Goal: Task Accomplishment & Management: Manage account settings

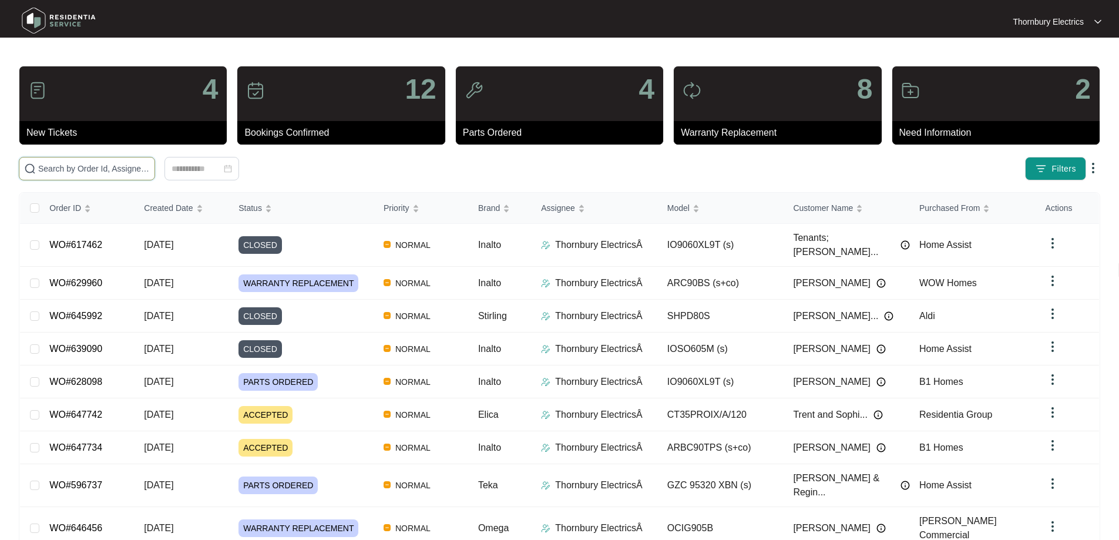
click at [150, 163] on input "text" at bounding box center [94, 168] width 112 height 13
paste input "629960"
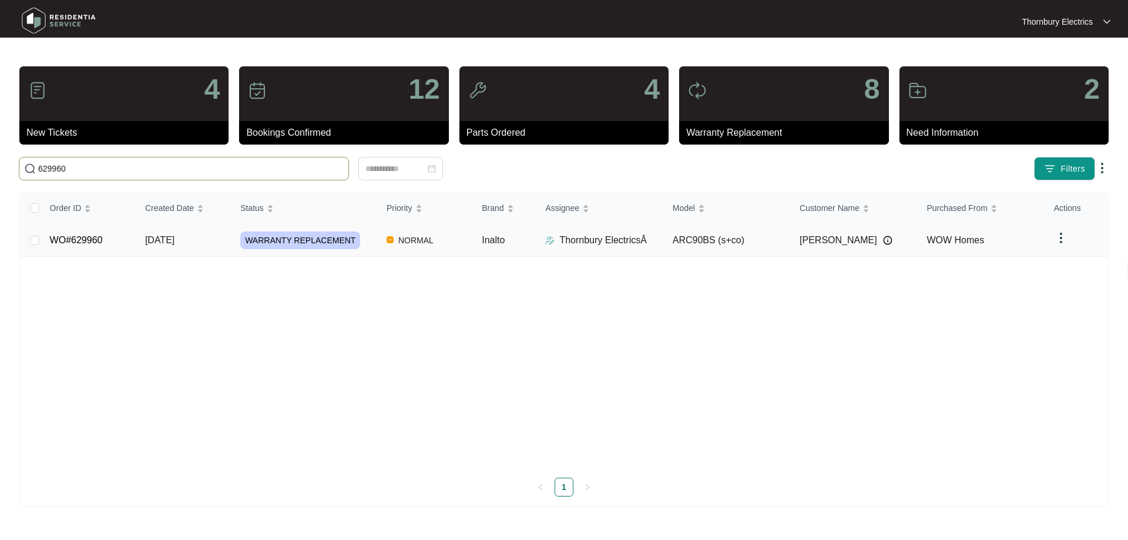
type input "629960"
click at [270, 237] on span "WARRANTY REPLACEMENT" at bounding box center [300, 241] width 120 height 18
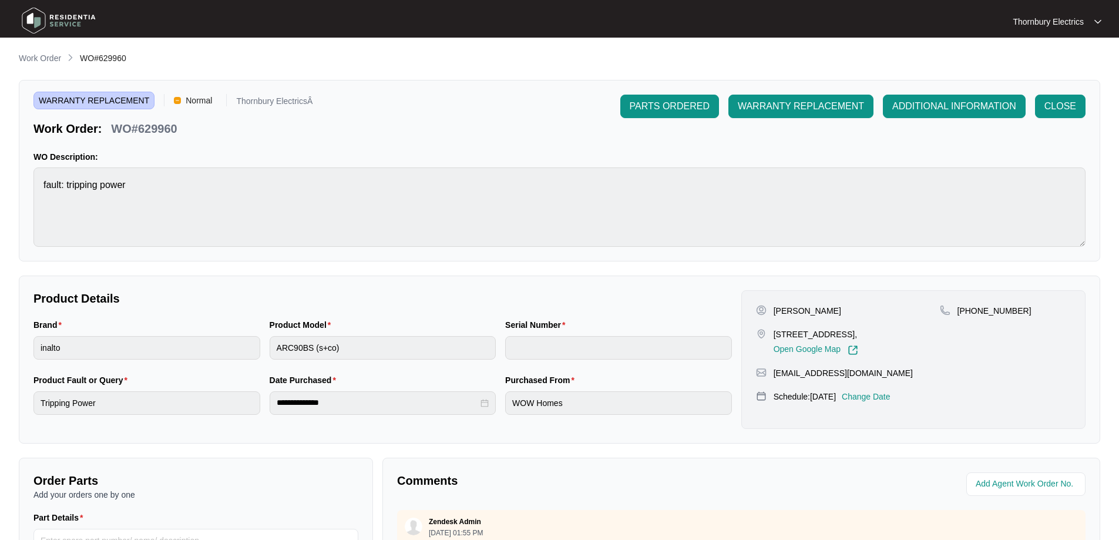
click at [891, 398] on p "Change Date" at bounding box center [866, 397] width 49 height 12
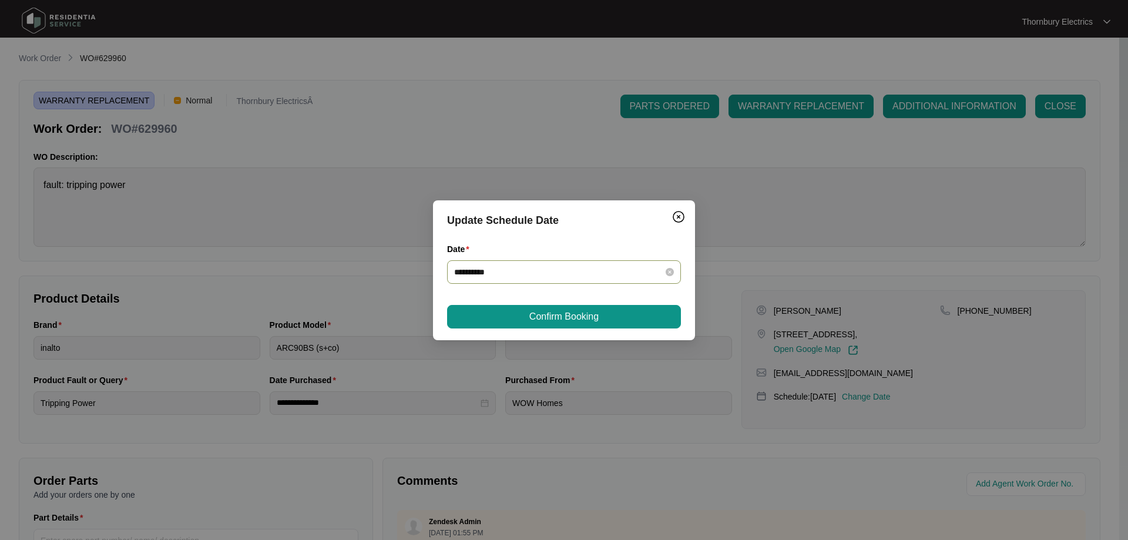
click at [665, 267] on div "**********" at bounding box center [564, 272] width 220 height 13
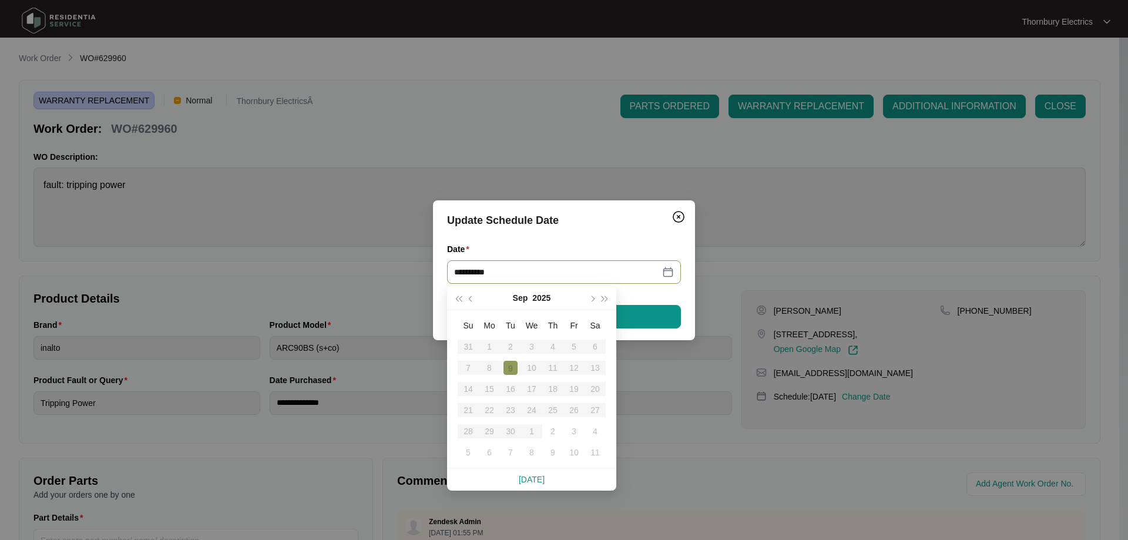
click at [491, 388] on table "Su Mo Tu We Th Fr Sa 31 1 2 3 4 5 6 7 8 9 10 11 12 13 14 15 16 17 18 19 20 21 2…" at bounding box center [532, 389] width 148 height 148
click at [493, 390] on table "Su Mo Tu We Th Fr Sa 31 1 2 3 4 5 6 7 8 9 10 11 12 13 14 15 16 17 18 19 20 21 2…" at bounding box center [532, 389] width 148 height 148
click at [666, 264] on div "**********" at bounding box center [564, 272] width 234 height 24
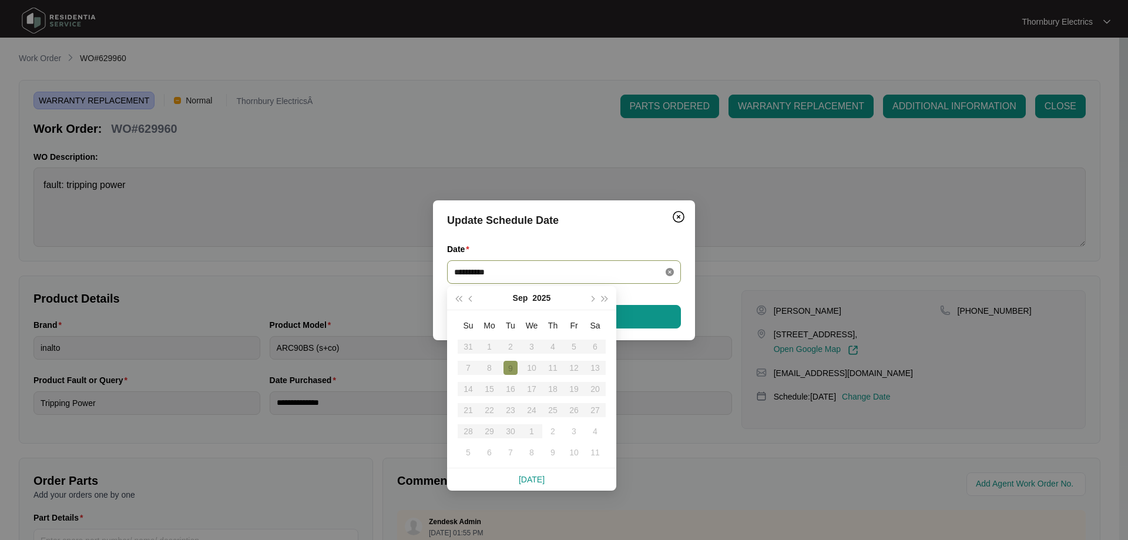
click at [668, 272] on icon "close-circle" at bounding box center [670, 272] width 8 height 8
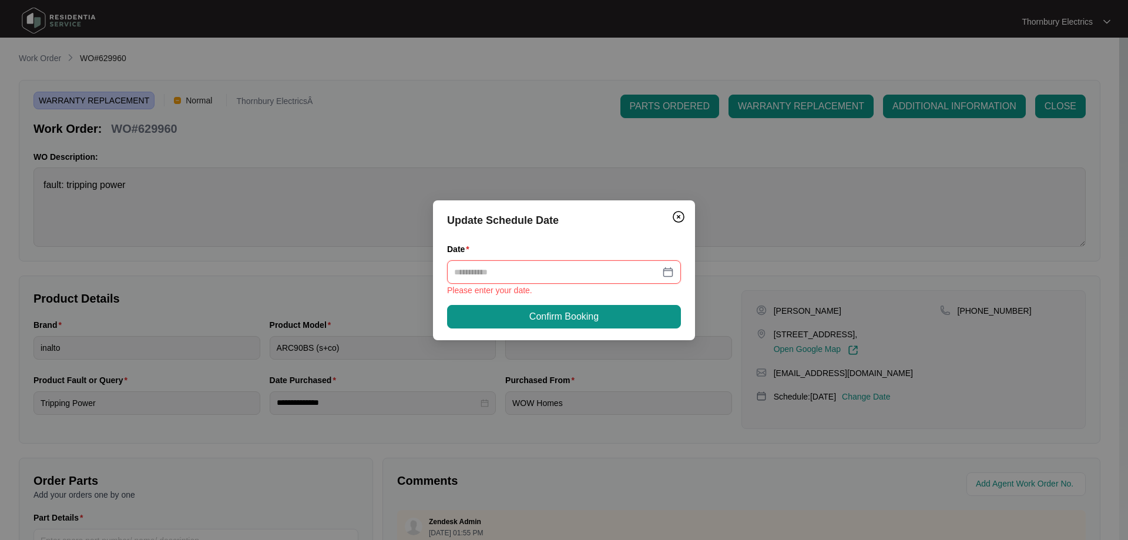
click at [671, 271] on div at bounding box center [564, 272] width 220 height 13
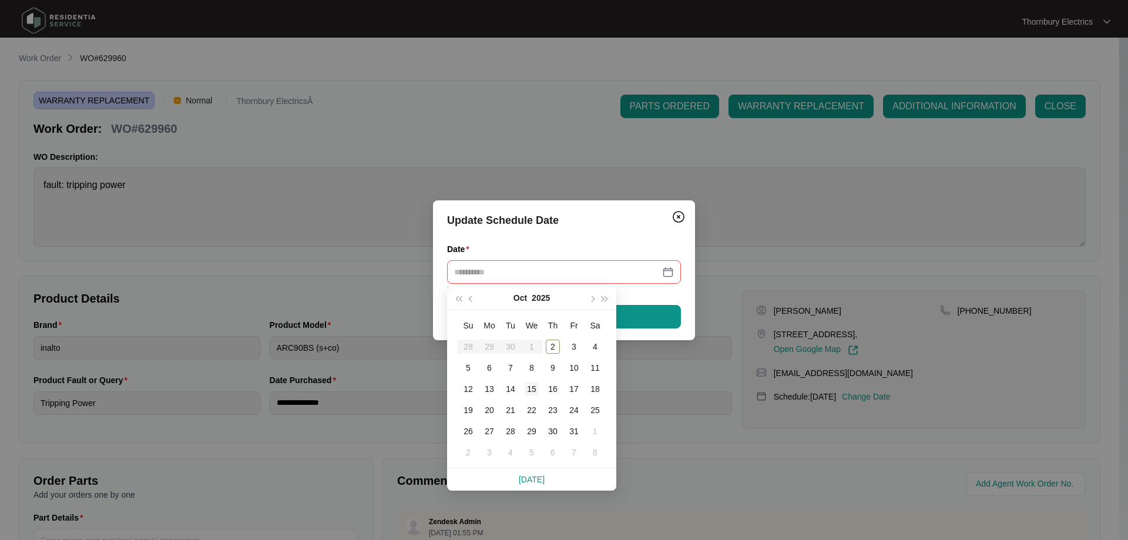
click at [532, 385] on div "15" at bounding box center [532, 389] width 14 height 14
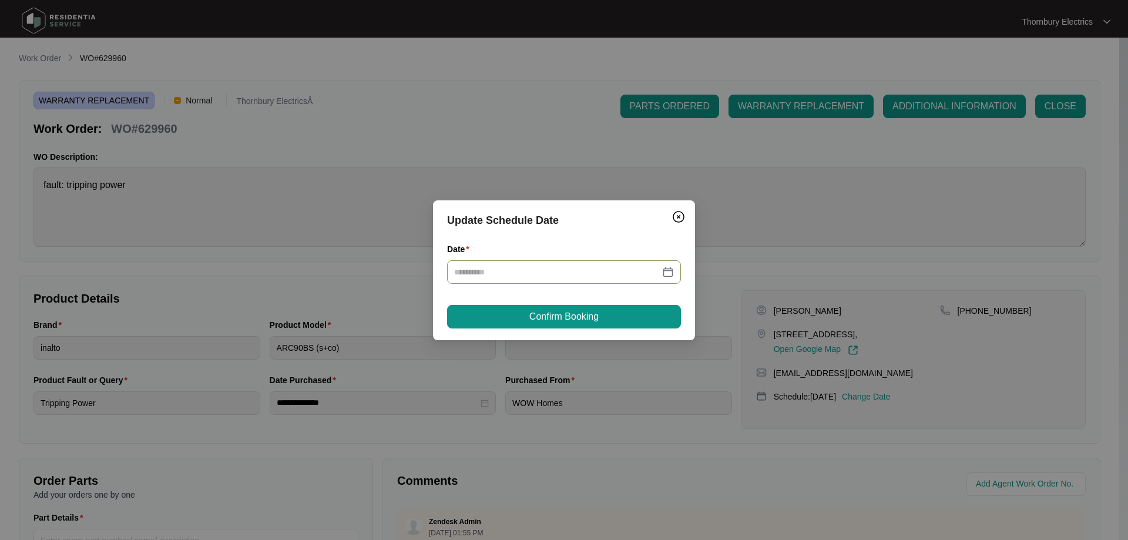
type input "**********"
click at [602, 313] on button "Confirm Booking" at bounding box center [564, 317] width 234 height 24
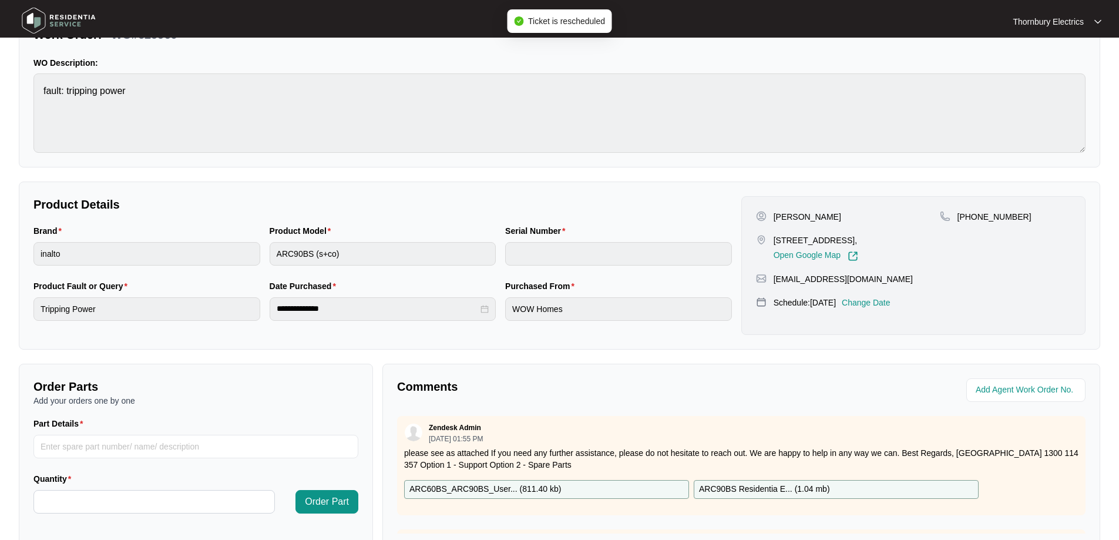
scroll to position [240, 0]
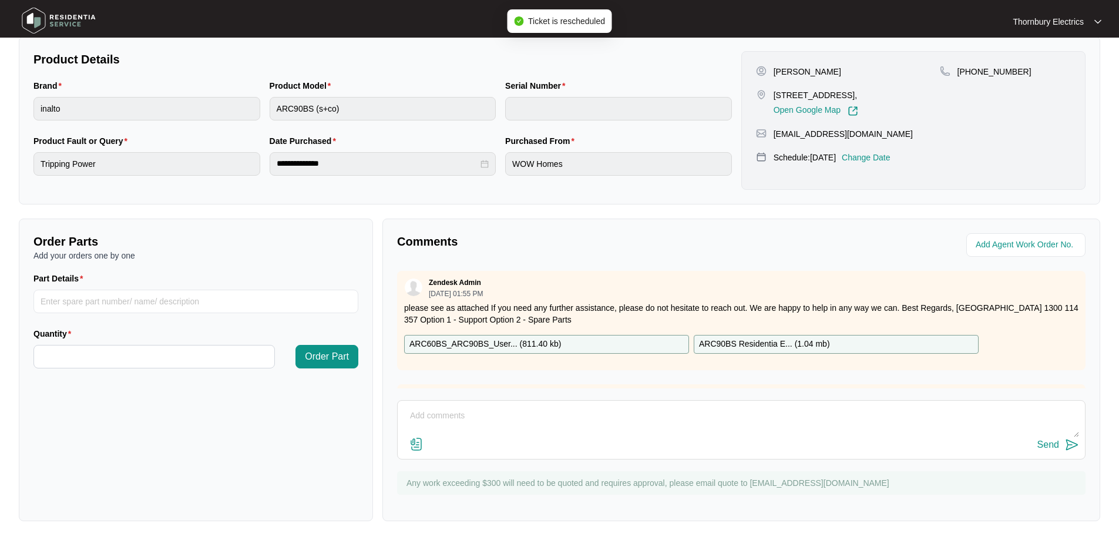
click at [531, 418] on textarea at bounding box center [742, 422] width 676 height 31
type textarea "Job rescheduled to the 15.10"
click at [1046, 445] on div "Send" at bounding box center [1049, 445] width 22 height 11
